Goal: Information Seeking & Learning: Learn about a topic

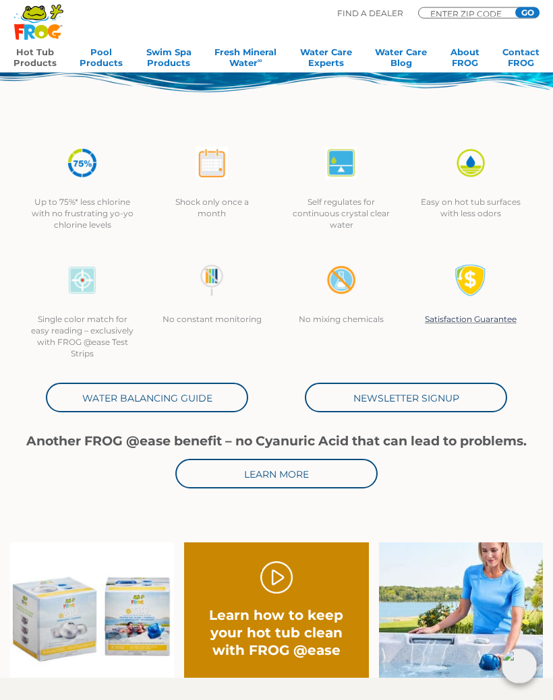
scroll to position [239, 0]
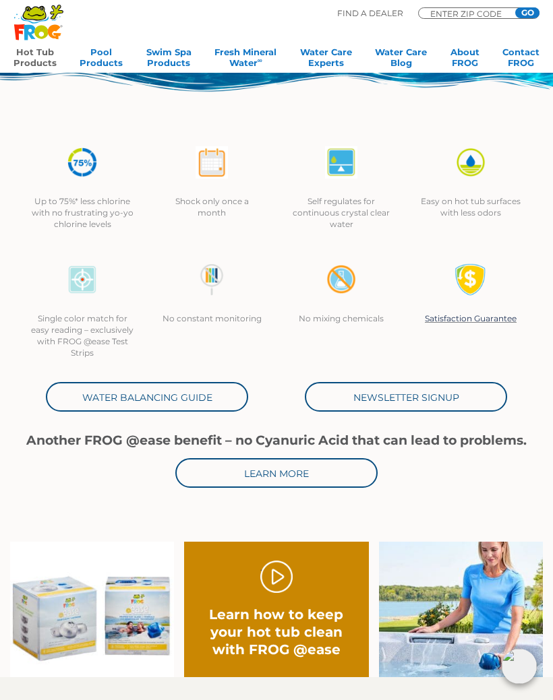
click at [107, 396] on link "Water Balancing Guide" at bounding box center [147, 397] width 202 height 30
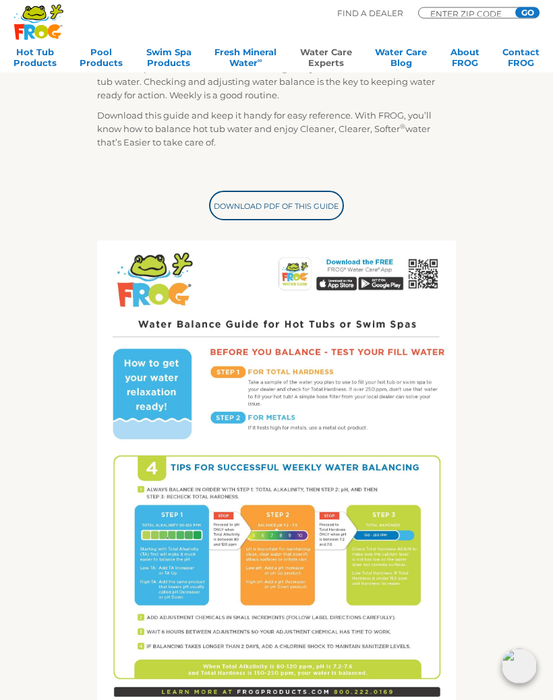
scroll to position [264, 0]
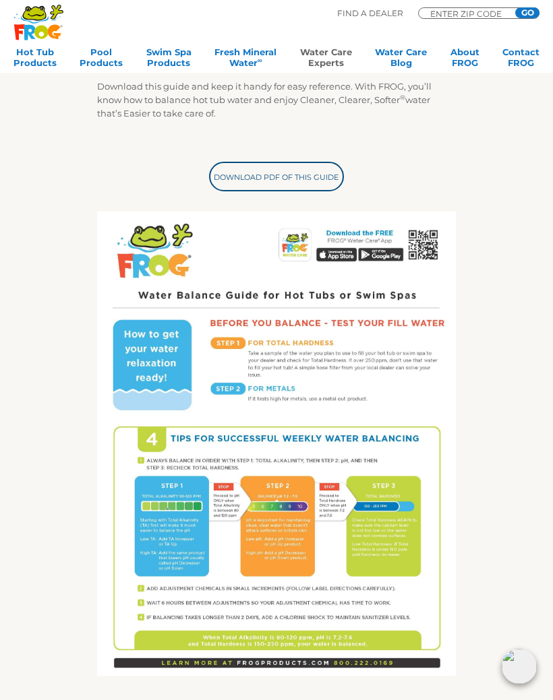
click at [145, 452] on img at bounding box center [276, 444] width 359 height 465
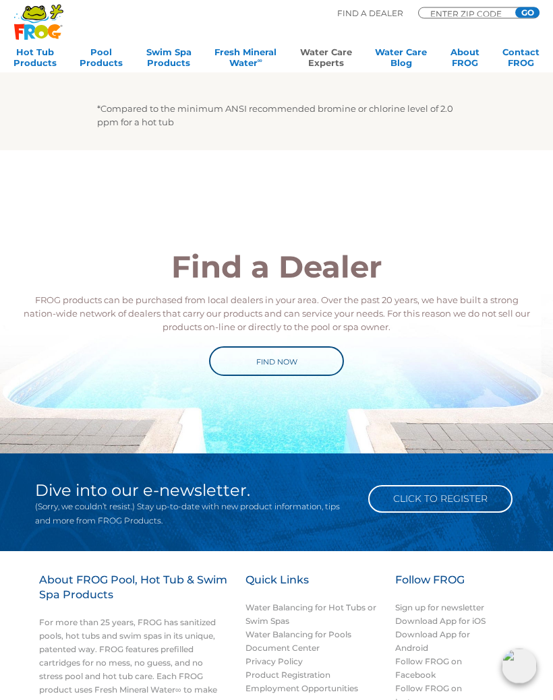
scroll to position [902, 0]
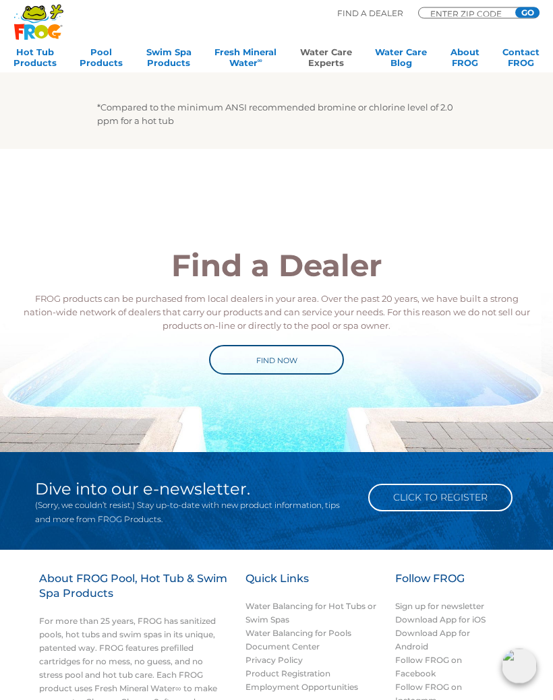
click at [434, 492] on link "Click to Register" at bounding box center [440, 499] width 144 height 28
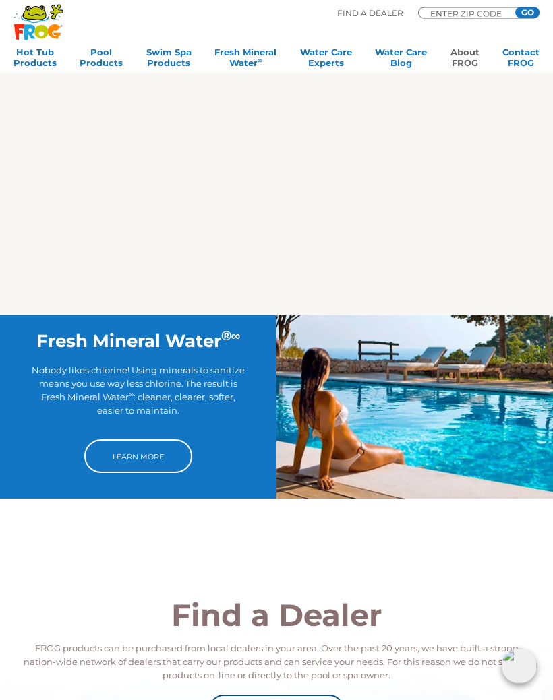
scroll to position [1870, 0]
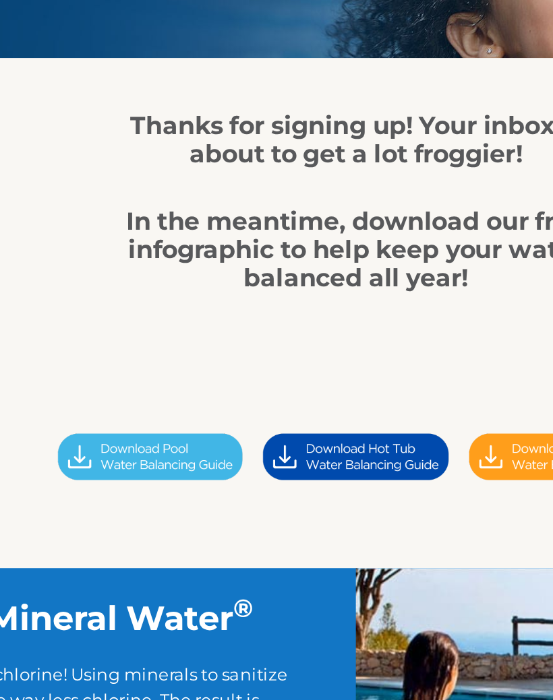
click at [222, 359] on img at bounding box center [276, 374] width 108 height 30
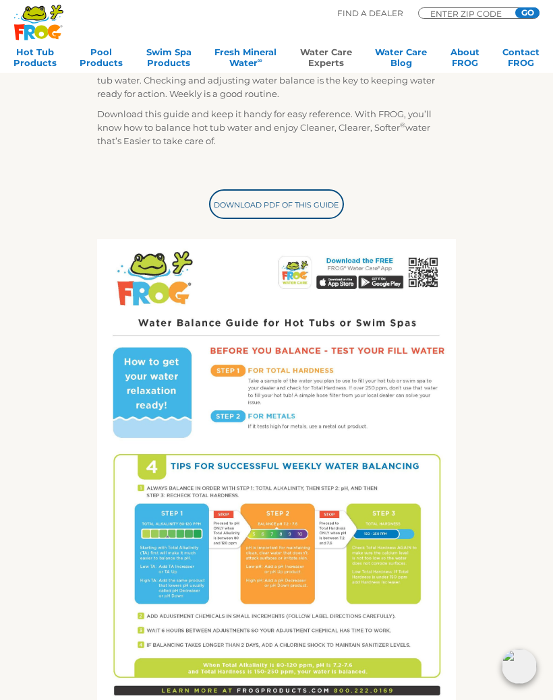
scroll to position [264, 0]
click at [269, 201] on link "Download PDF of this Guide" at bounding box center [276, 205] width 135 height 30
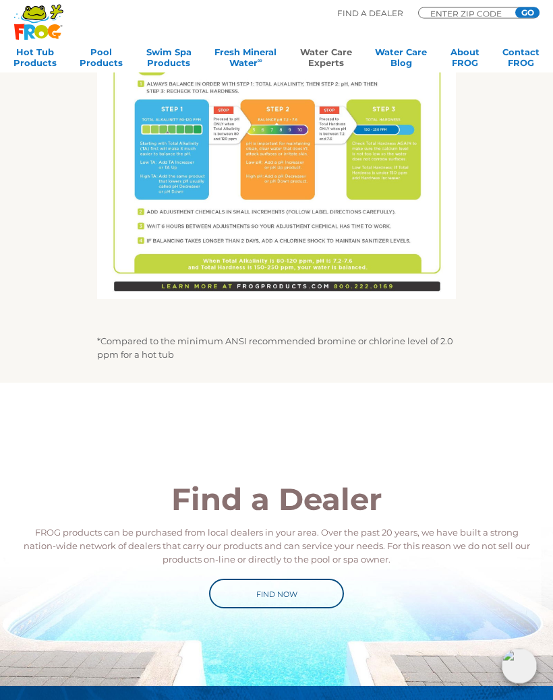
scroll to position [1104, 0]
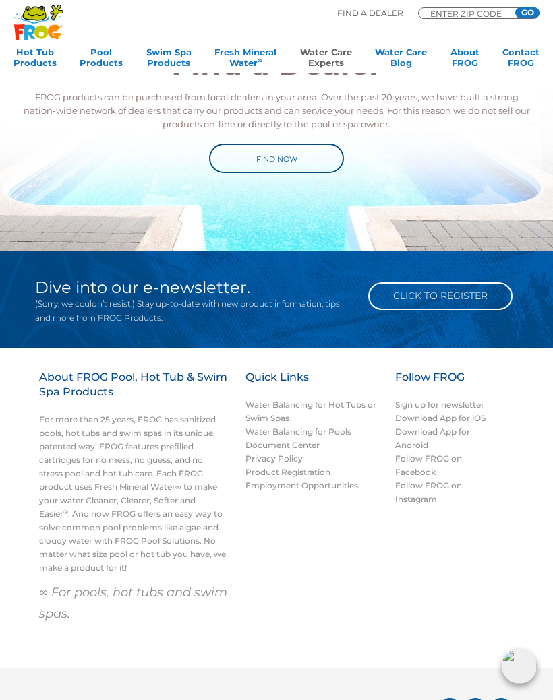
click at [419, 463] on link "Follow FROG on Facebook" at bounding box center [428, 466] width 67 height 24
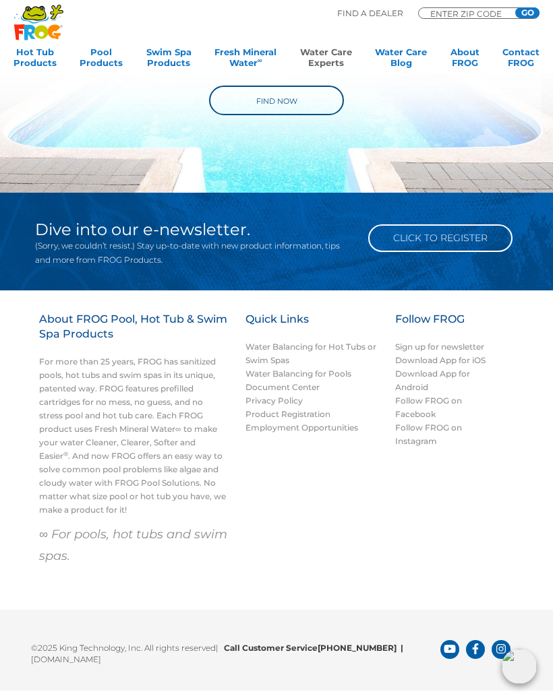
scroll to position [1166, 0]
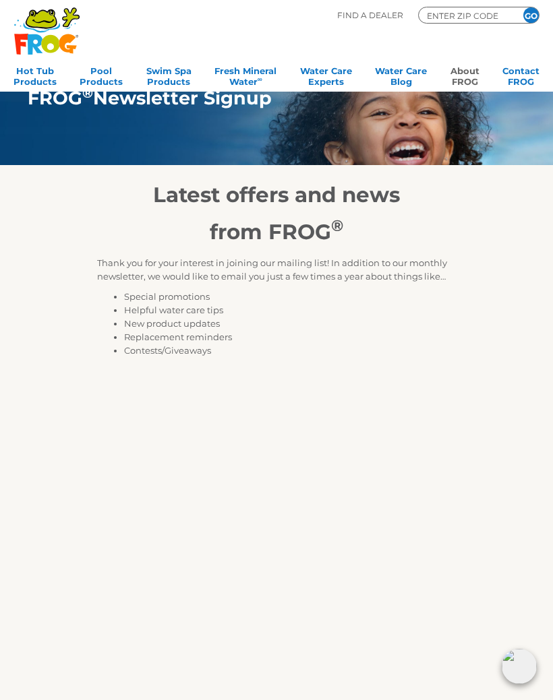
click at [71, 197] on div "Latest offers and news from FROG ® Thank you for your interest in joining our m…" at bounding box center [276, 569] width 538 height 809
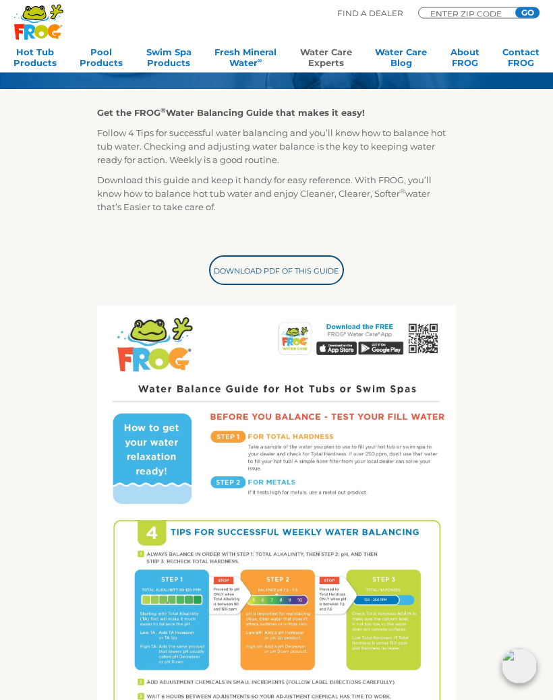
scroll to position [197, 0]
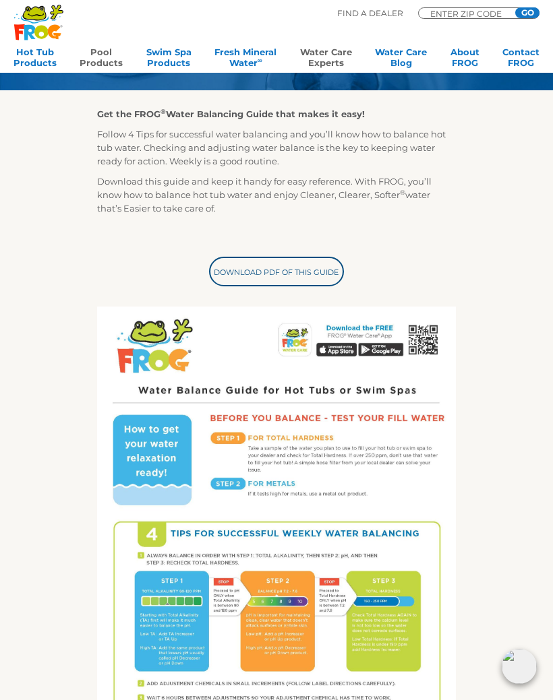
click at [107, 55] on link "Pool Products" at bounding box center [101, 60] width 43 height 27
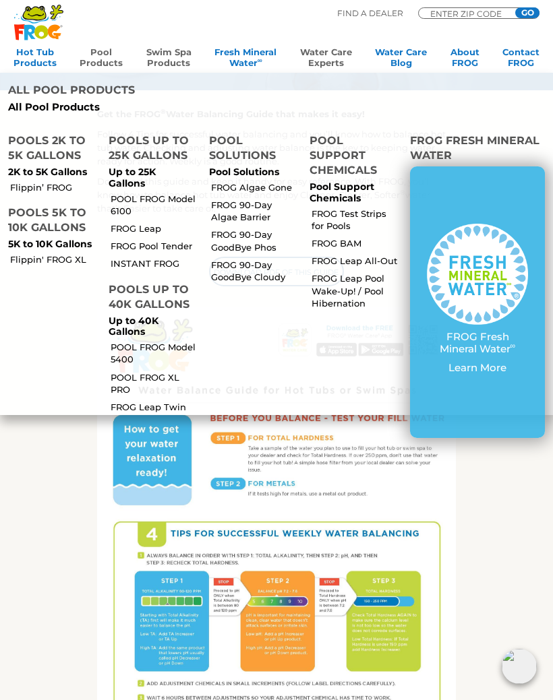
click at [173, 59] on link "Swim Spa Products" at bounding box center [168, 60] width 45 height 27
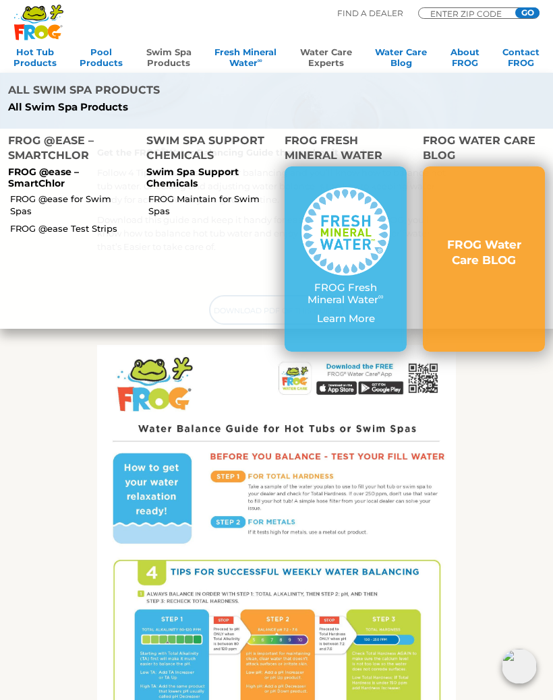
scroll to position [154, 0]
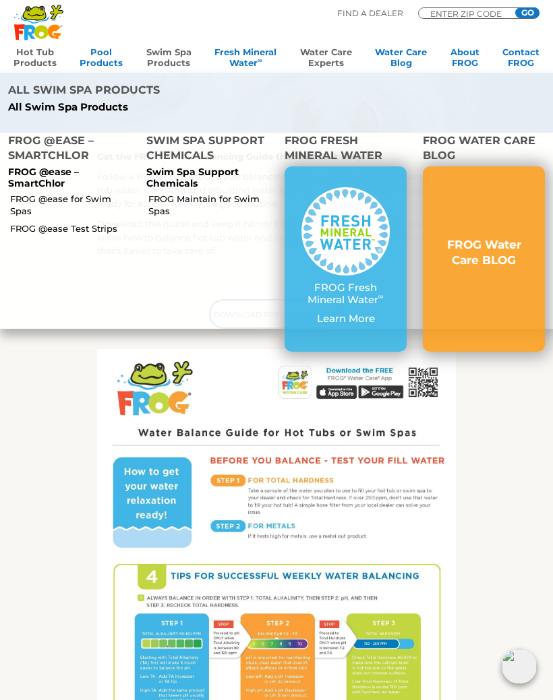
click at [36, 53] on link "Hot Tub Products" at bounding box center [34, 60] width 43 height 27
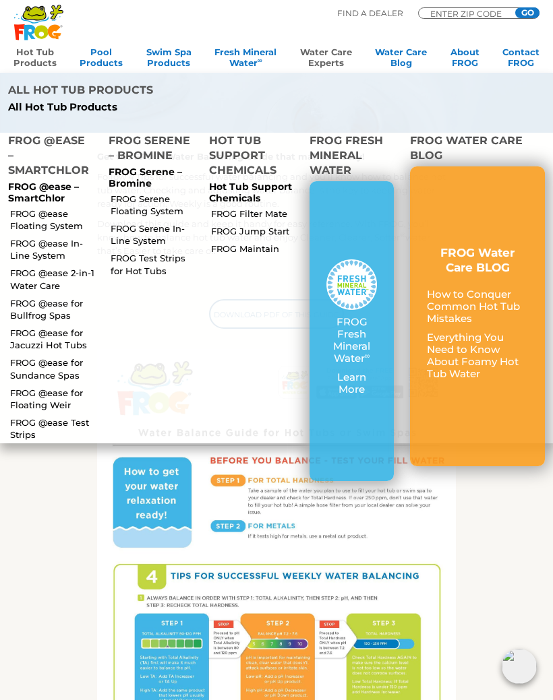
click at [50, 210] on link "FROG @ease Floating System" at bounding box center [53, 220] width 87 height 24
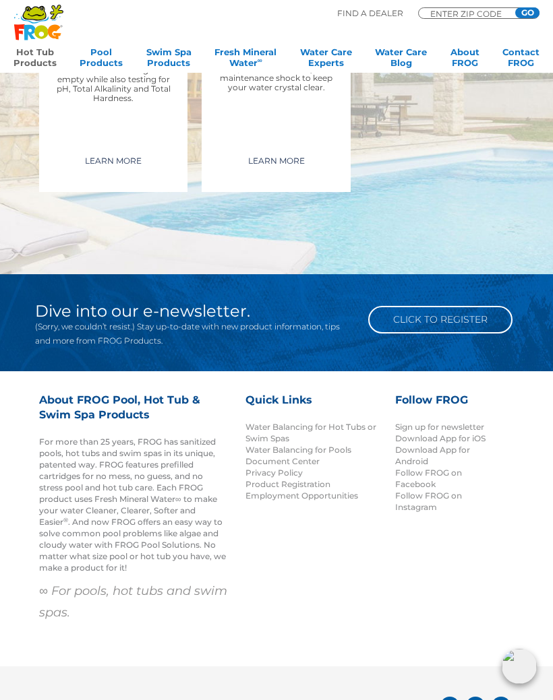
scroll to position [2819, 0]
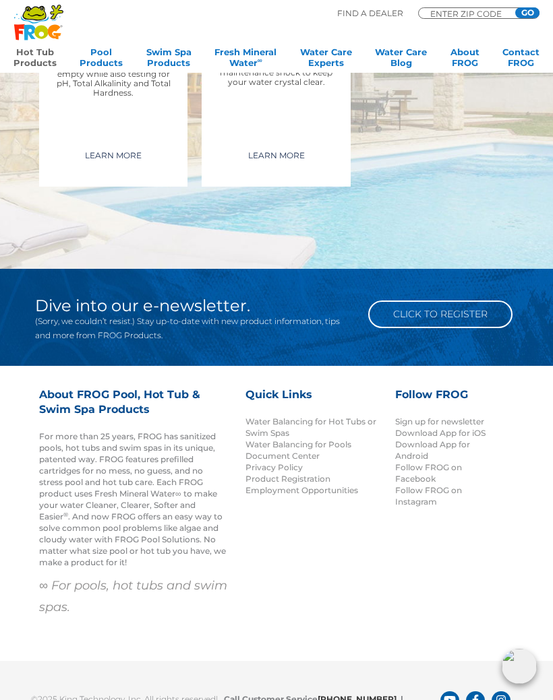
click at [303, 433] on link "Water Balancing for Hot Tubs or Swim Spas" at bounding box center [310, 428] width 131 height 22
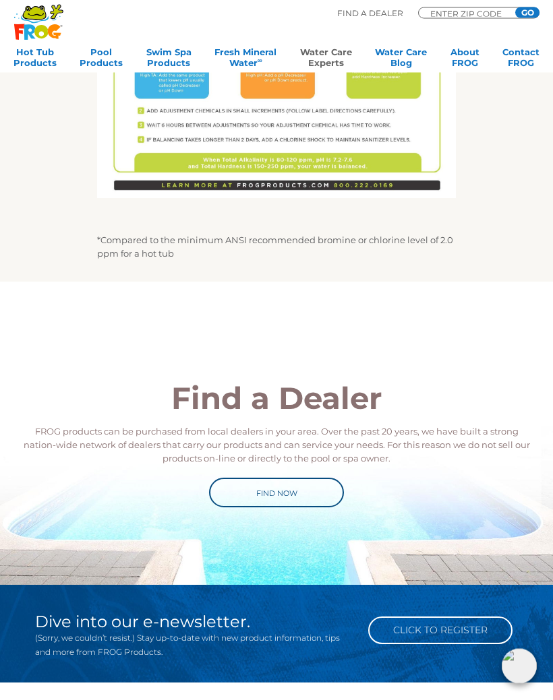
scroll to position [794, 0]
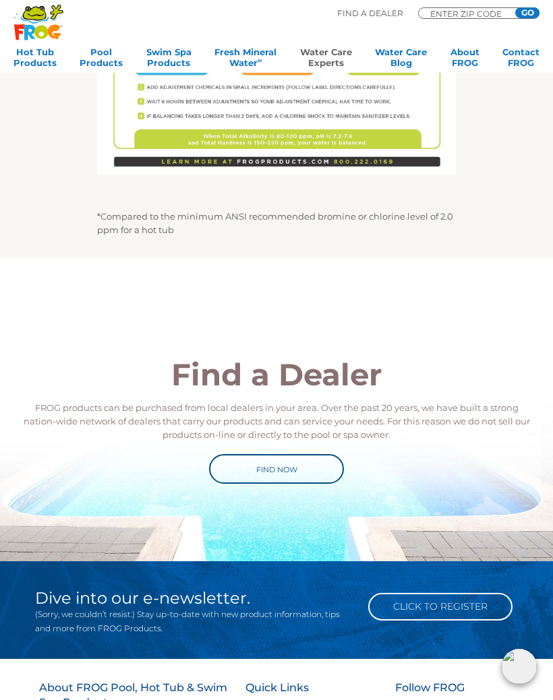
click at [280, 467] on link "Find Now" at bounding box center [276, 469] width 135 height 30
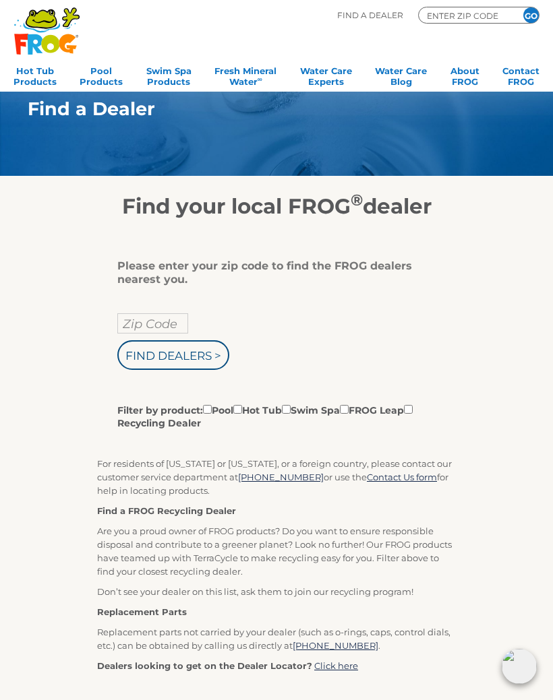
click at [242, 414] on input "Filter by product: Pool Hot Tub Swim Spa FROG Leap Recycling Dealer" at bounding box center [237, 409] width 9 height 9
checkbox input "true"
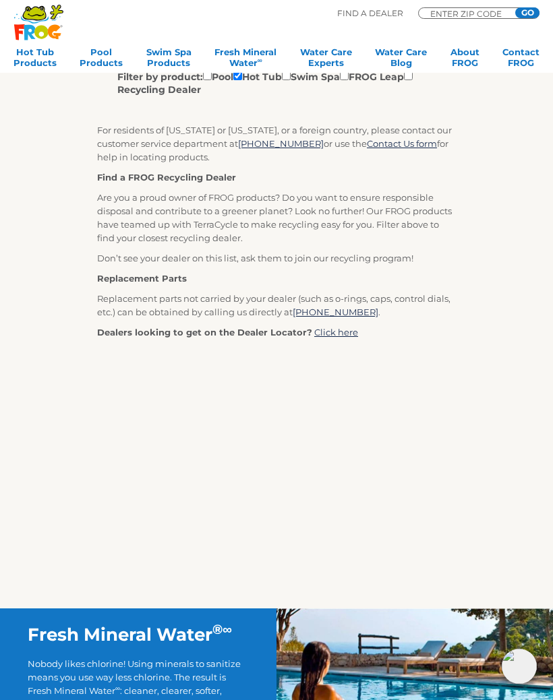
scroll to position [333, 0]
click at [336, 338] on link "Click here" at bounding box center [336, 333] width 44 height 11
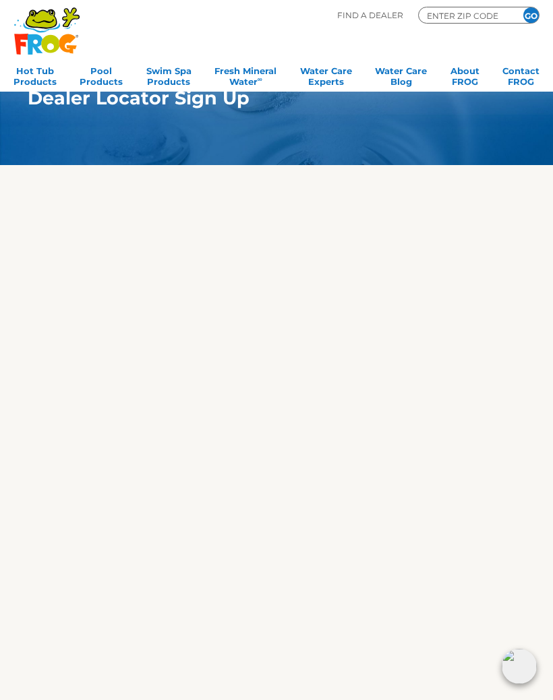
click at [470, 19] on input "ENTER ZIP CODE" at bounding box center [465, 15] width 81 height 12
type input "32163"
click at [531, 15] on input "GO" at bounding box center [531, 15] width 16 height 16
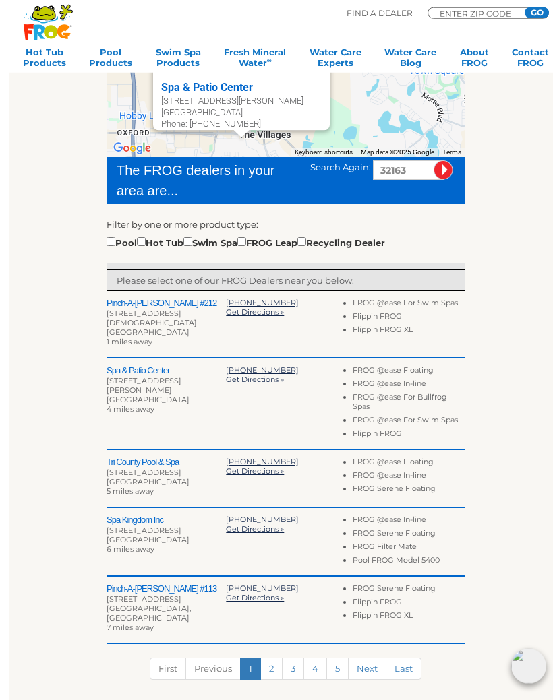
scroll to position [231, 0]
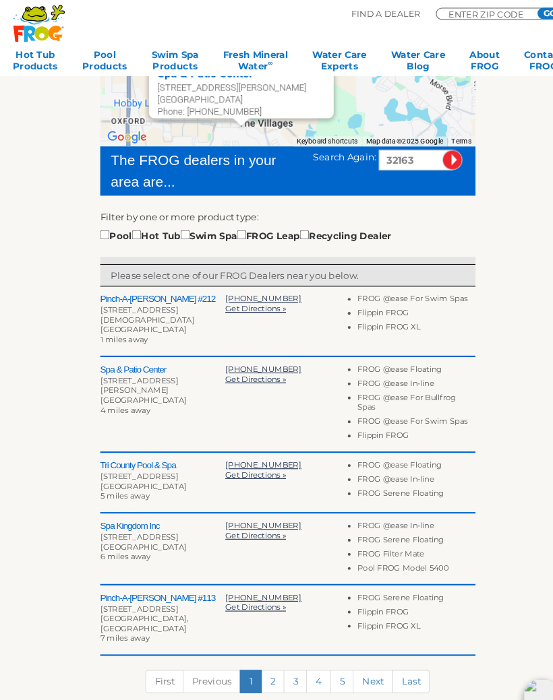
click at [146, 349] on h2 "Spa & Patio Center" at bounding box center [156, 354] width 119 height 11
click at [129, 349] on h2 "Spa & Patio Center" at bounding box center [156, 354] width 119 height 11
click at [137, 349] on h2 "Spa & Patio Center" at bounding box center [156, 354] width 119 height 11
click at [136, 229] on input "checkbox" at bounding box center [131, 224] width 9 height 9
checkbox input "true"
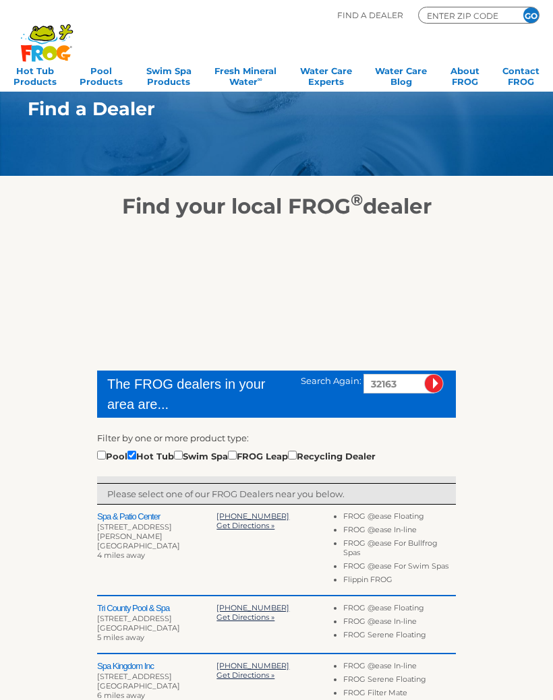
scroll to position [236, 0]
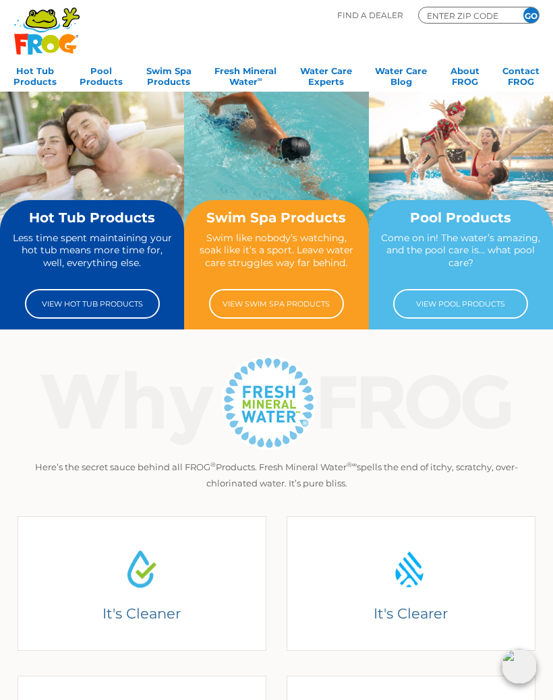
click at [109, 299] on link "View Hot Tub Products" at bounding box center [92, 304] width 135 height 30
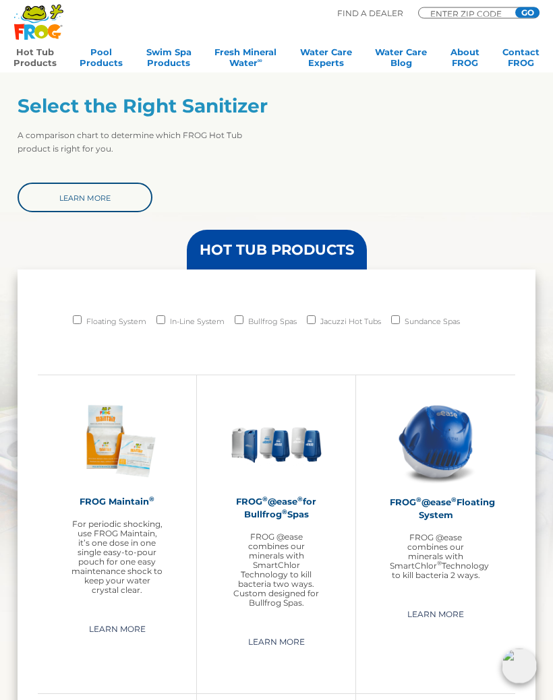
scroll to position [734, 0]
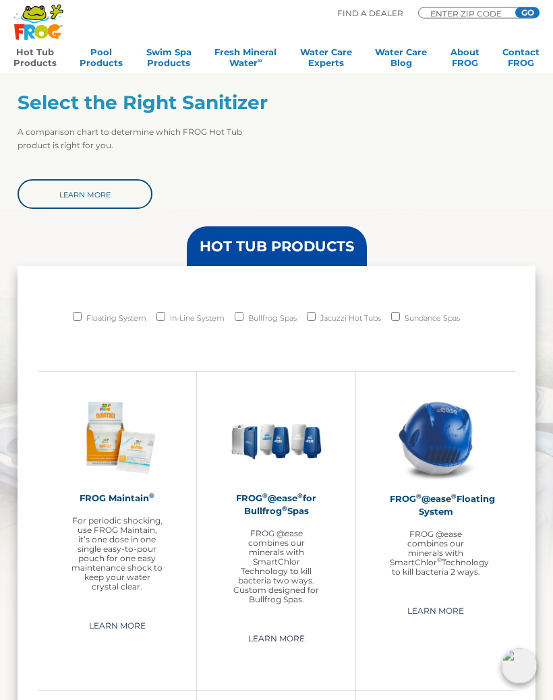
click at [455, 457] on img at bounding box center [436, 439] width 92 height 92
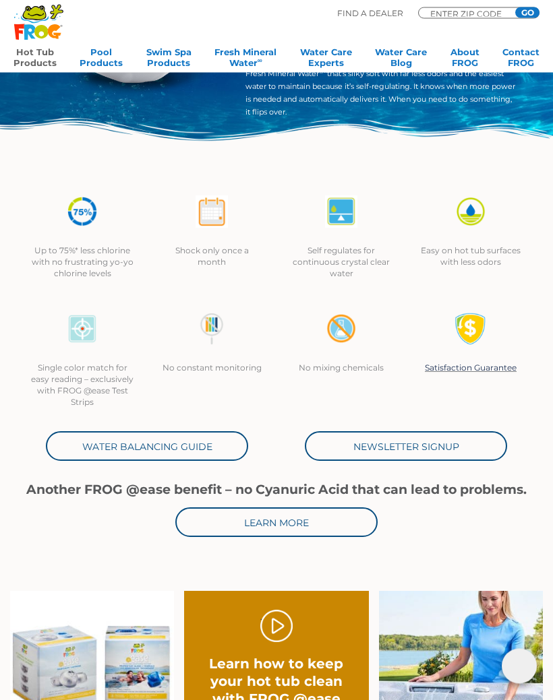
scroll to position [190, 0]
click at [174, 450] on link "Water Balancing Guide" at bounding box center [147, 446] width 202 height 30
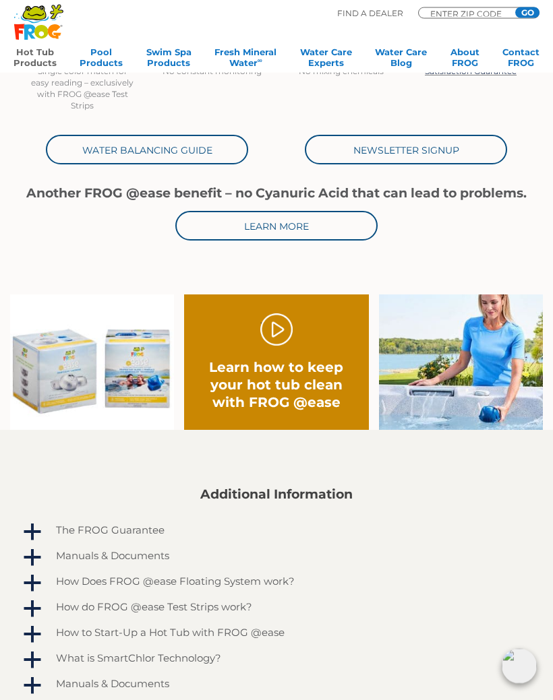
scroll to position [487, 0]
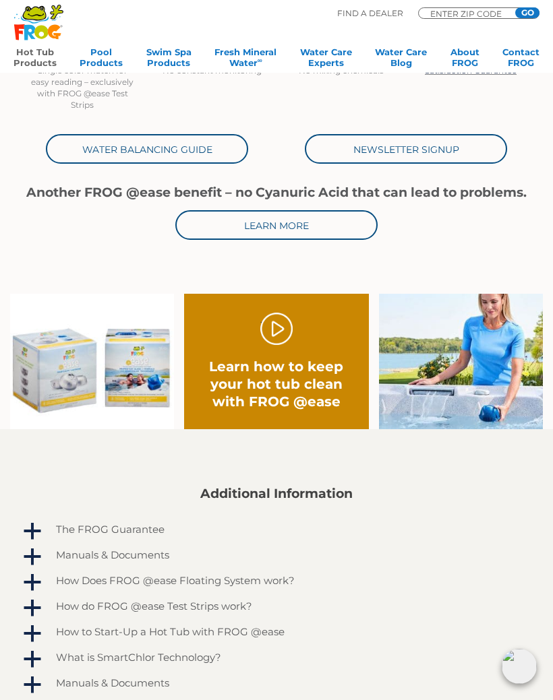
click at [286, 360] on h2 "Learn how to keep your hot tub clean with FROG @ease" at bounding box center [277, 384] width 148 height 53
click at [287, 330] on link "." at bounding box center [276, 329] width 32 height 32
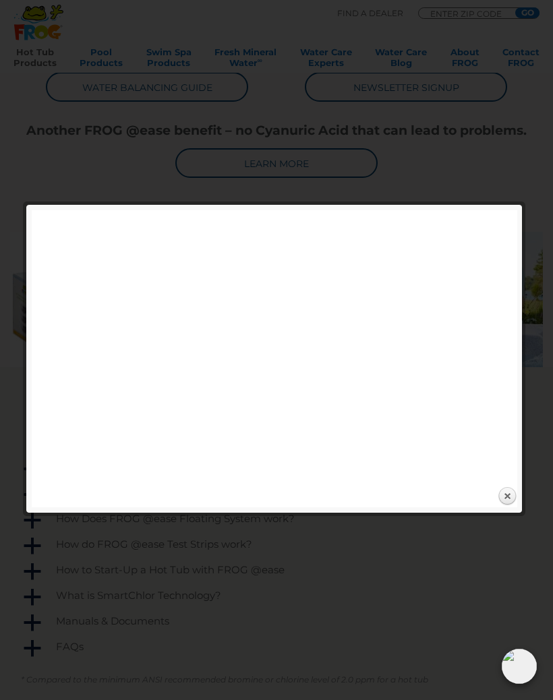
scroll to position [549, 0]
